Goal: Transaction & Acquisition: Purchase product/service

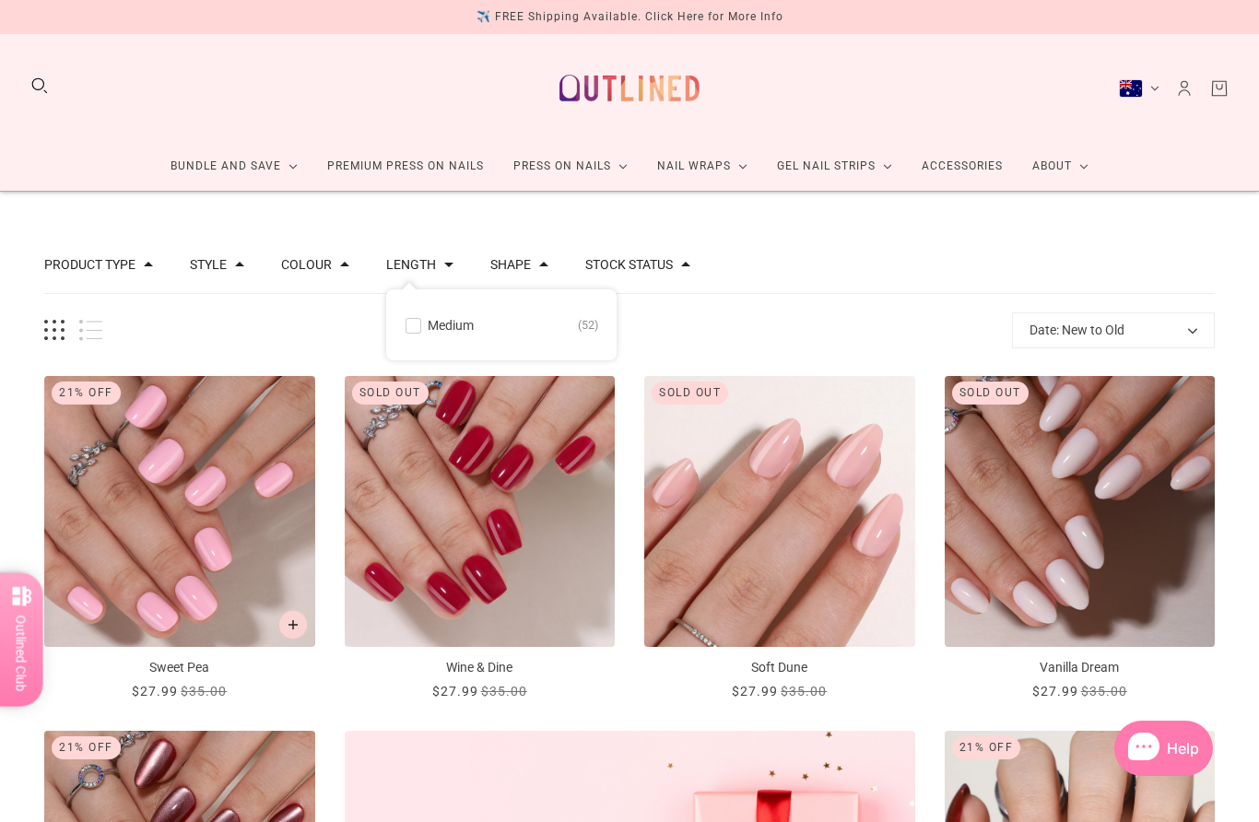
click at [332, 258] on button "Colour" at bounding box center [306, 264] width 51 height 13
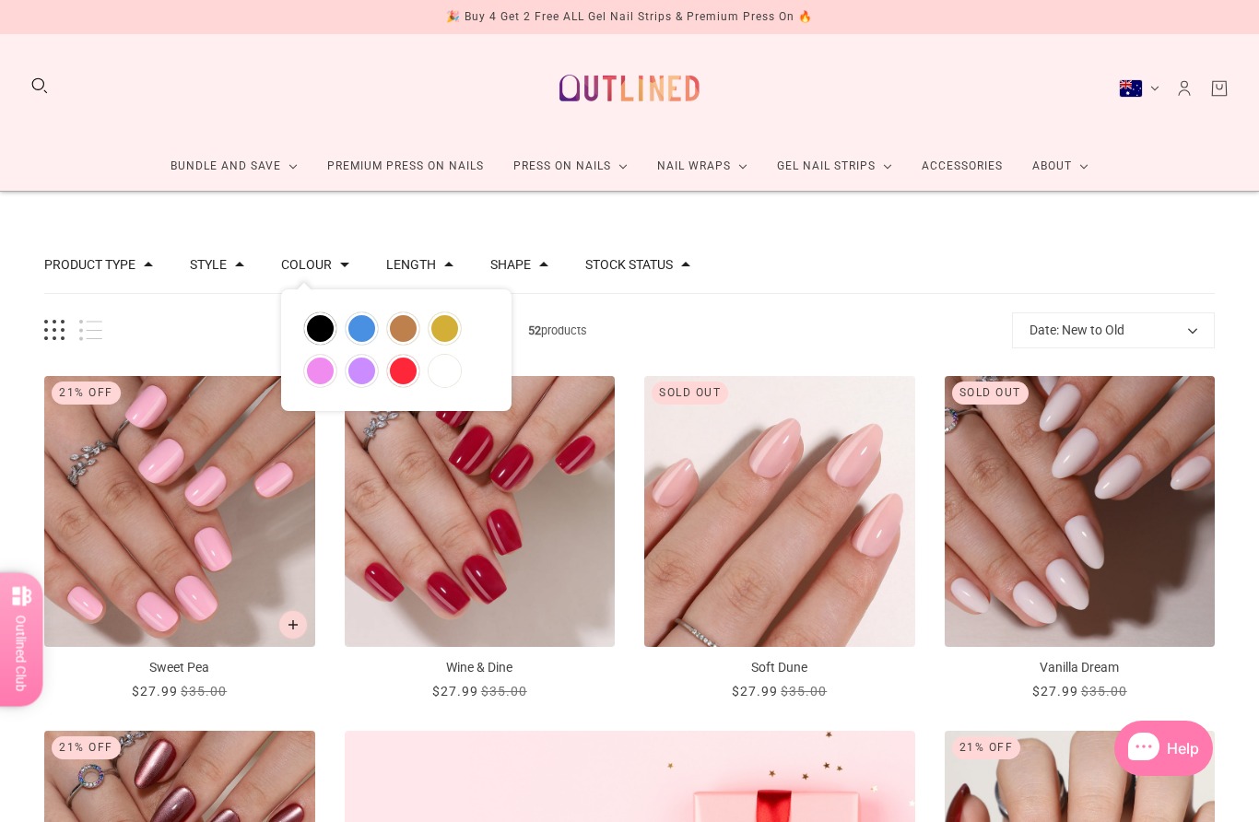
click at [225, 270] on button "Style" at bounding box center [208, 264] width 37 height 13
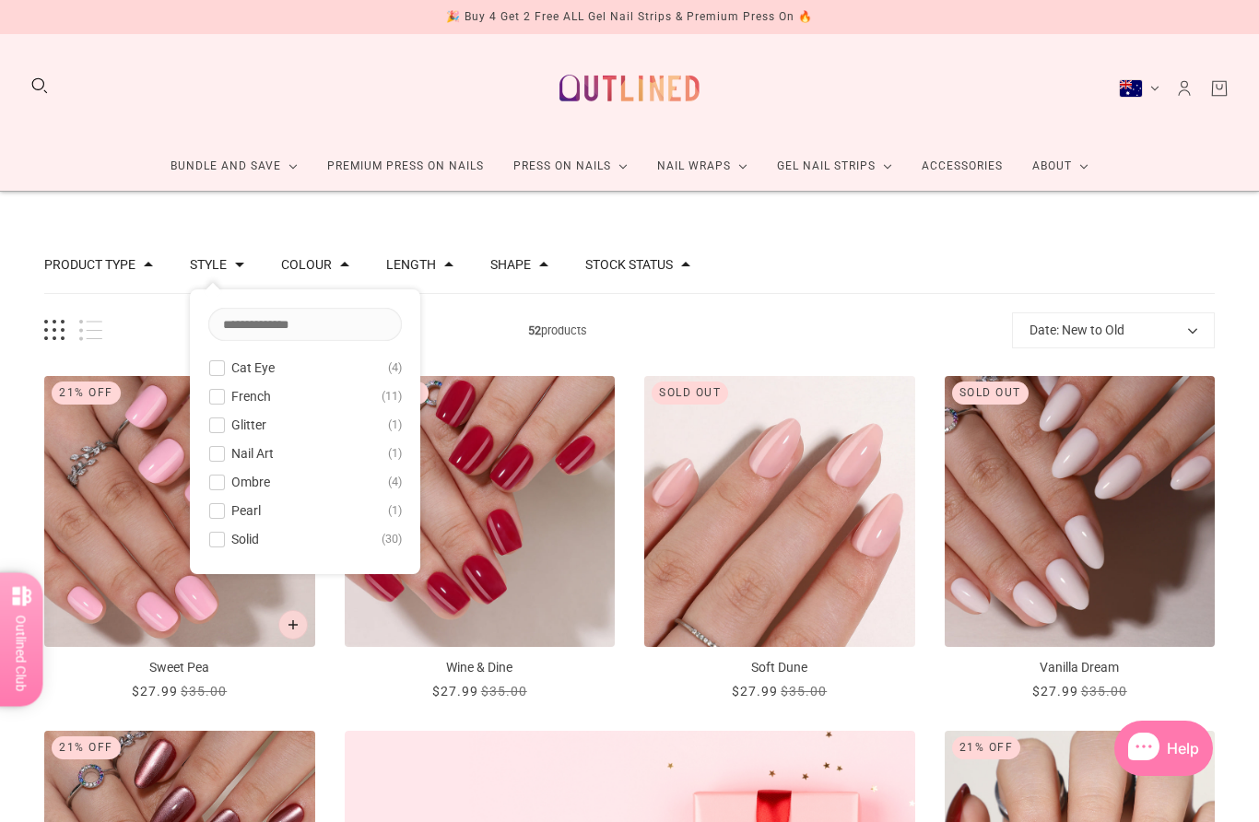
click at [224, 365] on span at bounding box center [217, 368] width 14 height 14
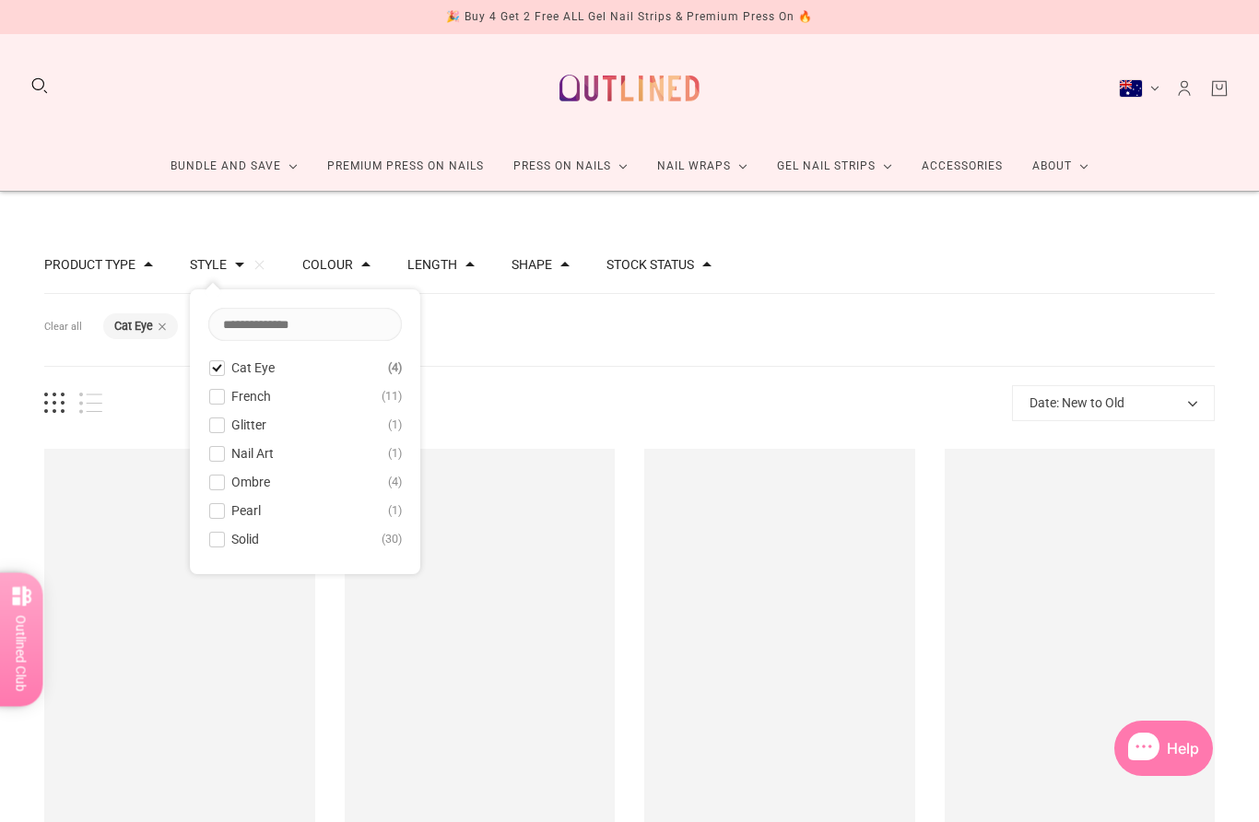
click at [232, 423] on button "Glitter 1" at bounding box center [305, 425] width 194 height 22
click at [234, 455] on button "Nail Art 1" at bounding box center [305, 453] width 194 height 22
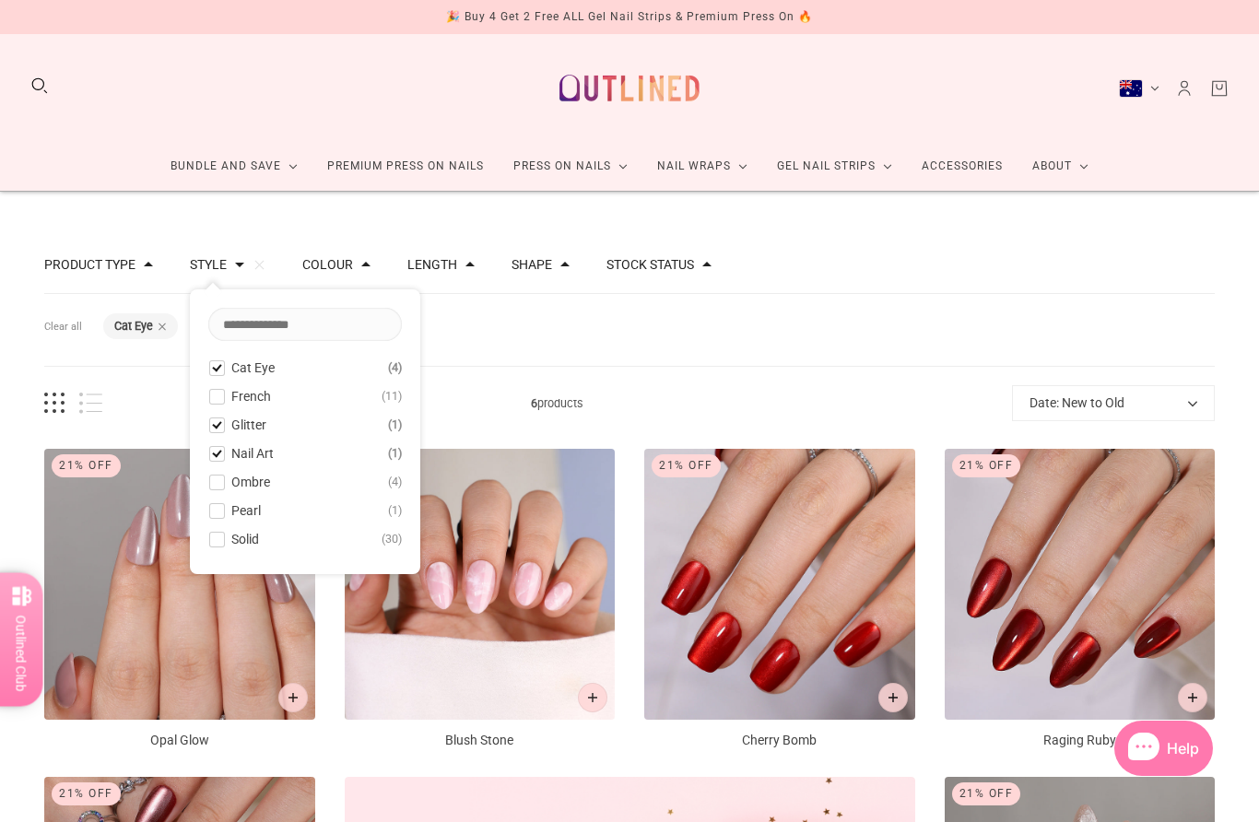
click at [224, 486] on span at bounding box center [217, 483] width 14 height 14
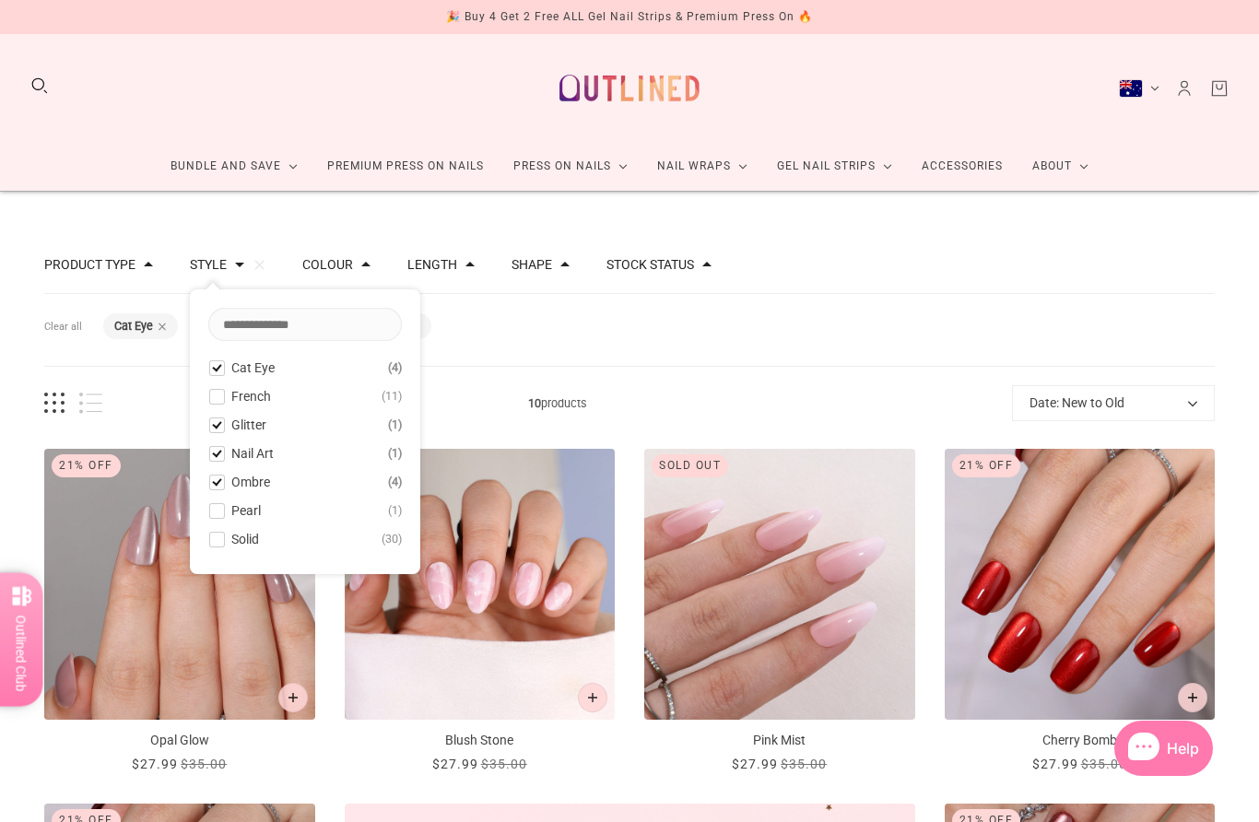
click at [224, 504] on span at bounding box center [217, 511] width 14 height 14
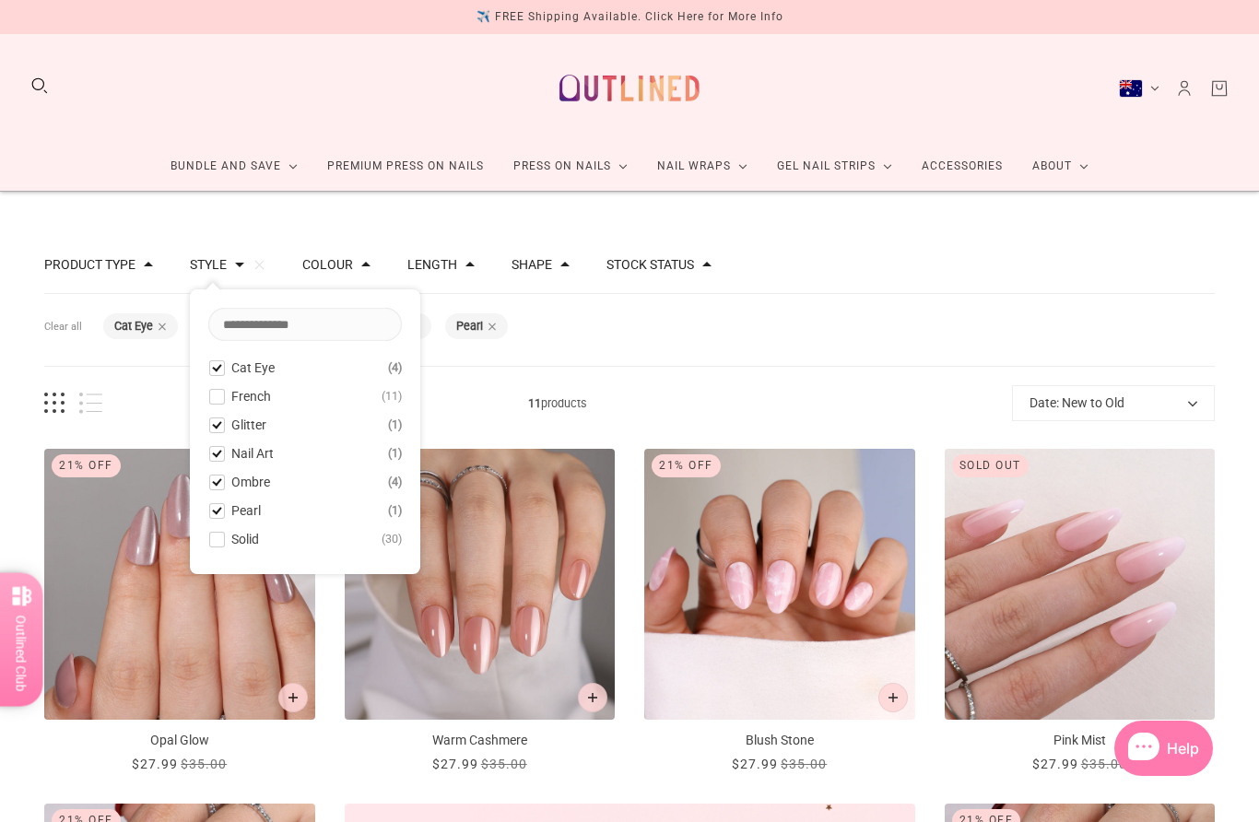
click at [752, 336] on div "Filters Clear all Style: Cat Eye Style: Glitter Style: Nail Art Style: Ombre St…" at bounding box center [629, 330] width 1171 height 73
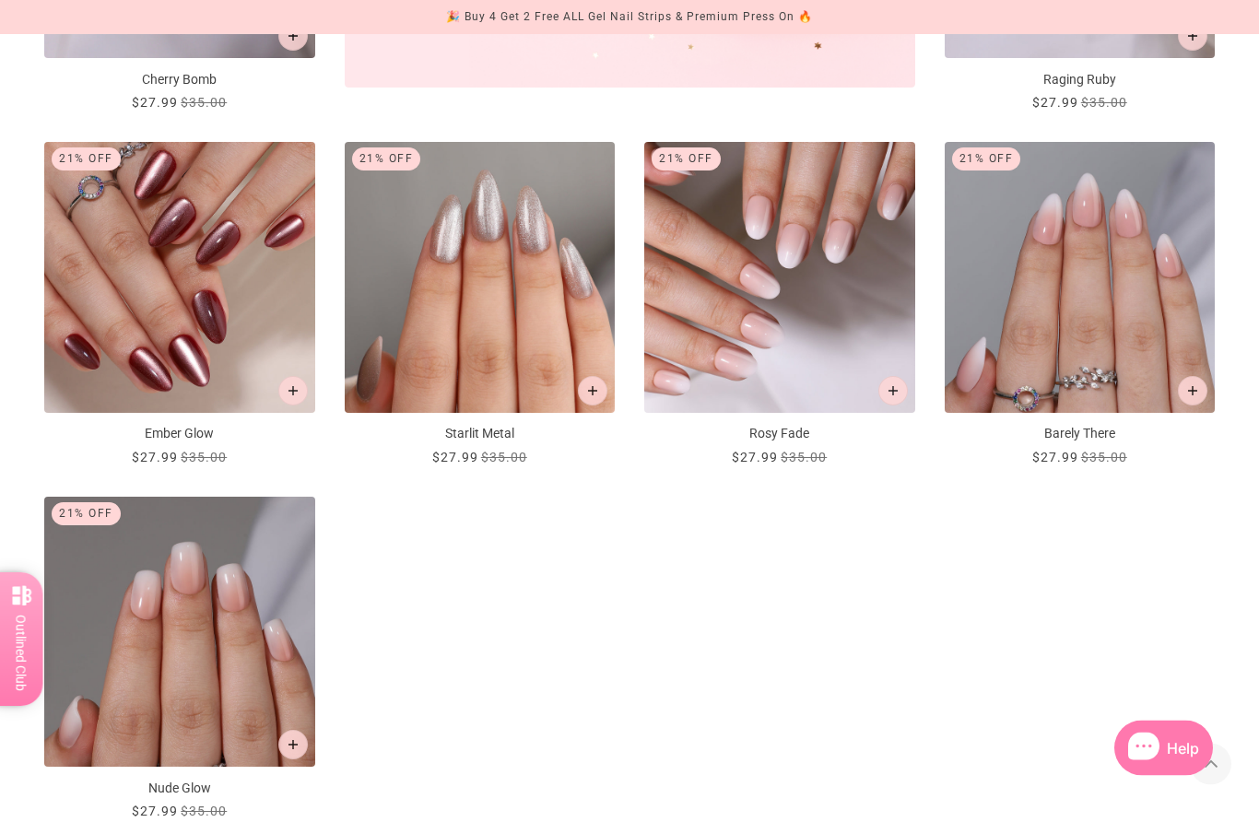
scroll to position [1016, 0]
click at [1121, 321] on img "Barely There" at bounding box center [1080, 277] width 271 height 271
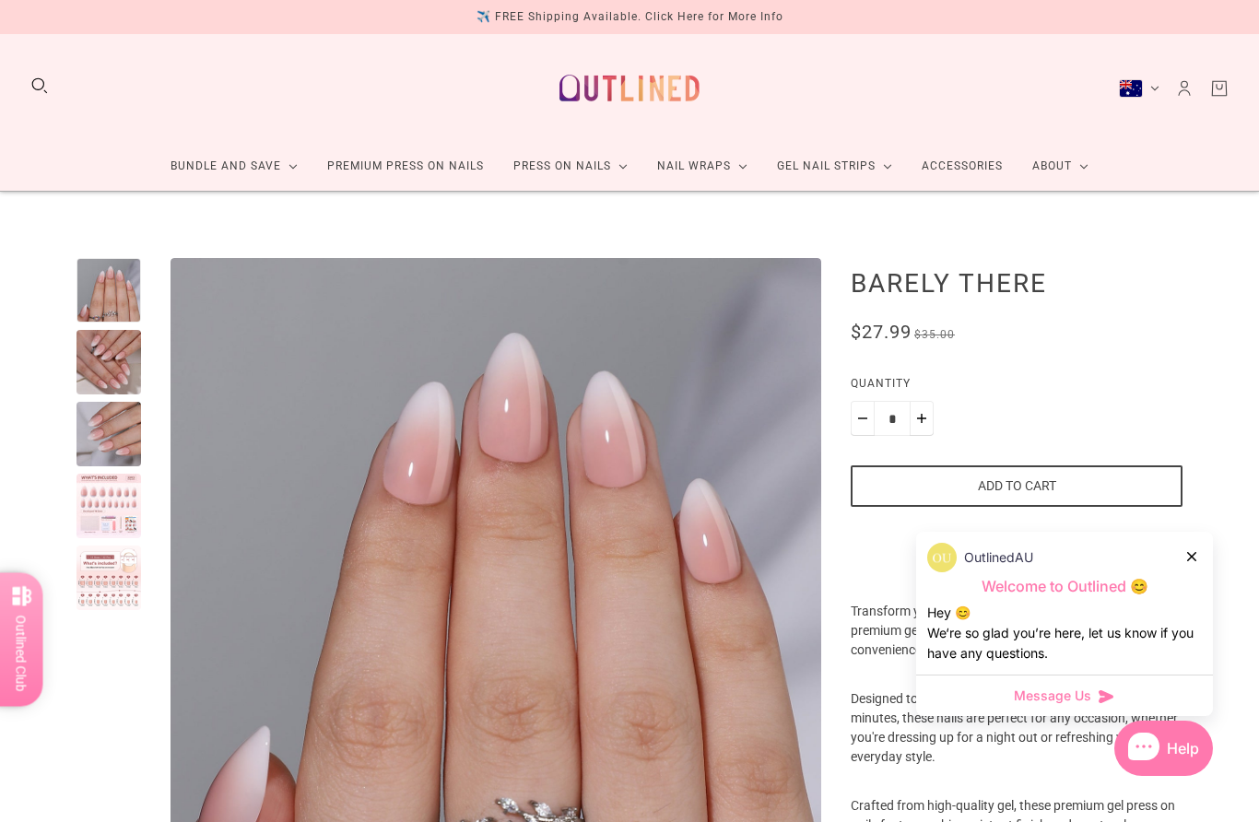
click at [124, 372] on div at bounding box center [109, 362] width 65 height 65
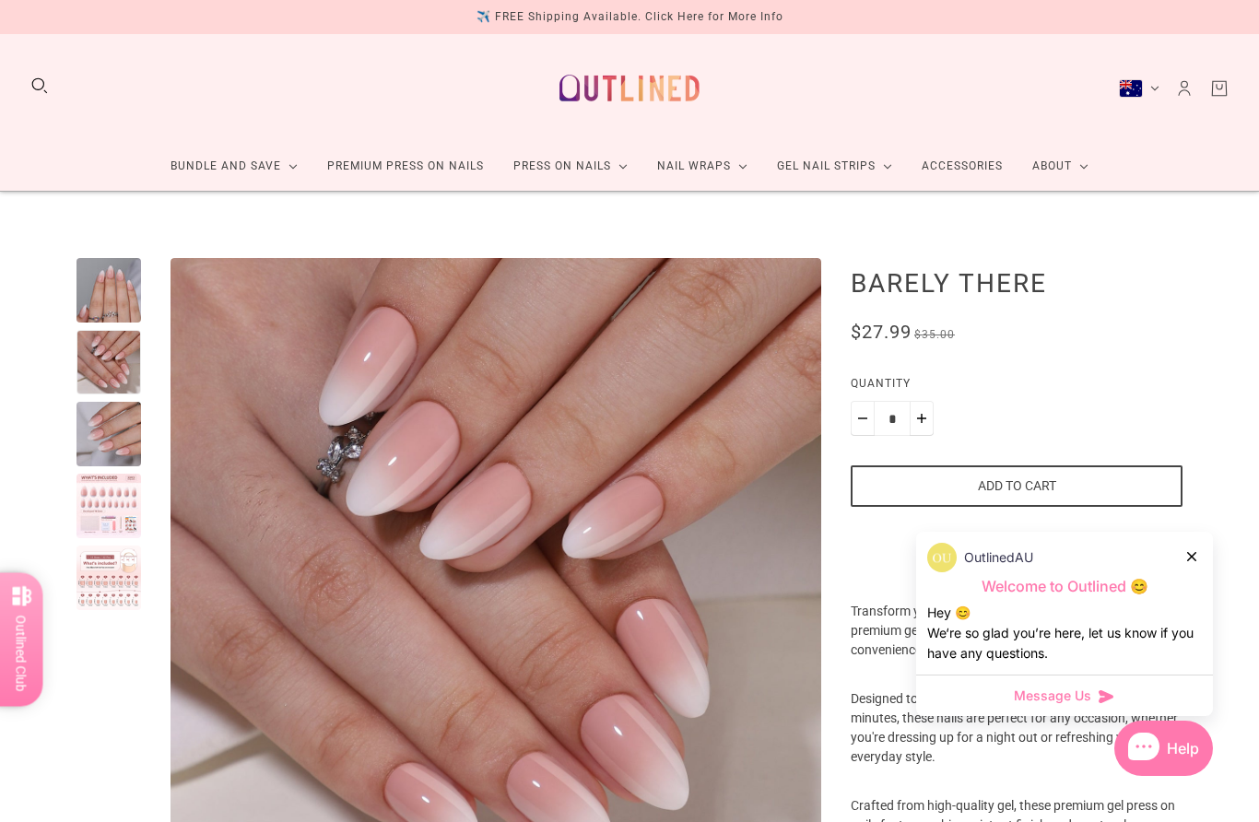
click at [1193, 558] on icon at bounding box center [1191, 556] width 9 height 9
